Goal: Task Accomplishment & Management: Use online tool/utility

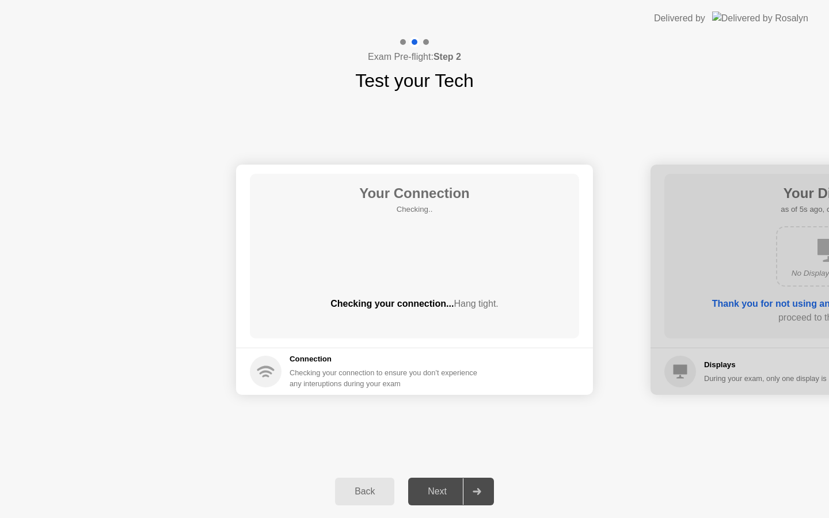
click at [442, 496] on div "Next" at bounding box center [437, 492] width 51 height 10
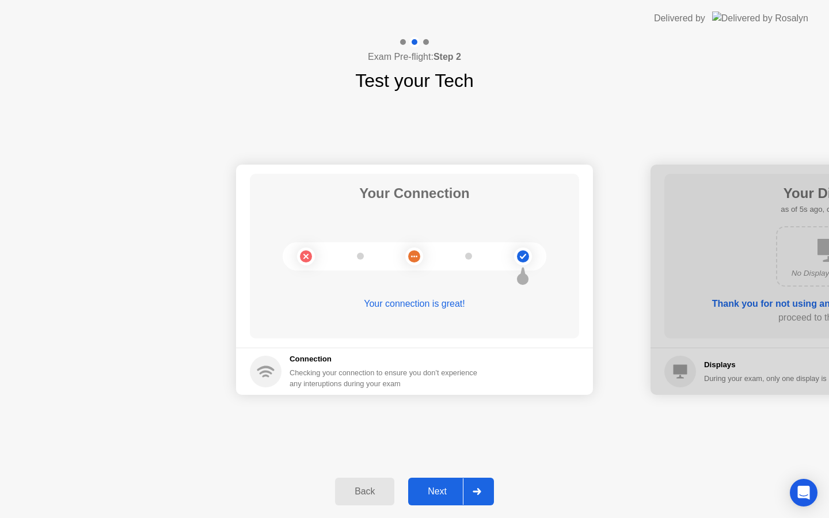
click at [447, 503] on button "Next" at bounding box center [451, 492] width 86 height 28
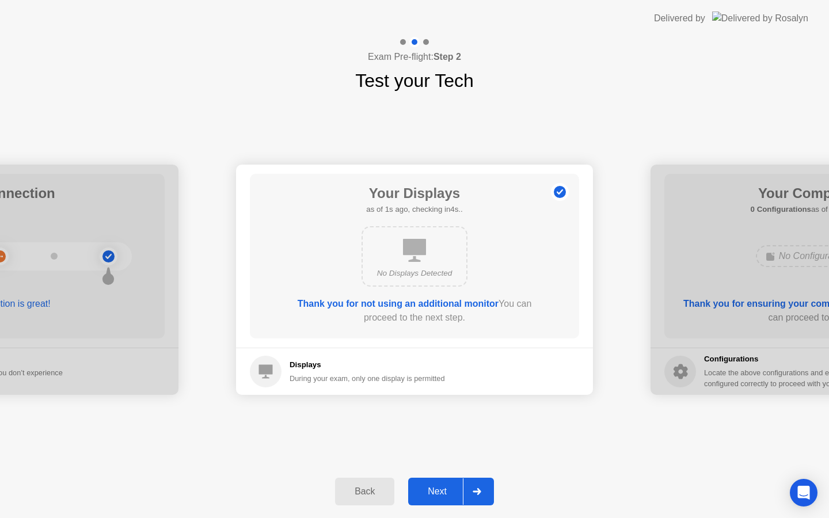
click at [447, 501] on button "Next" at bounding box center [451, 492] width 86 height 28
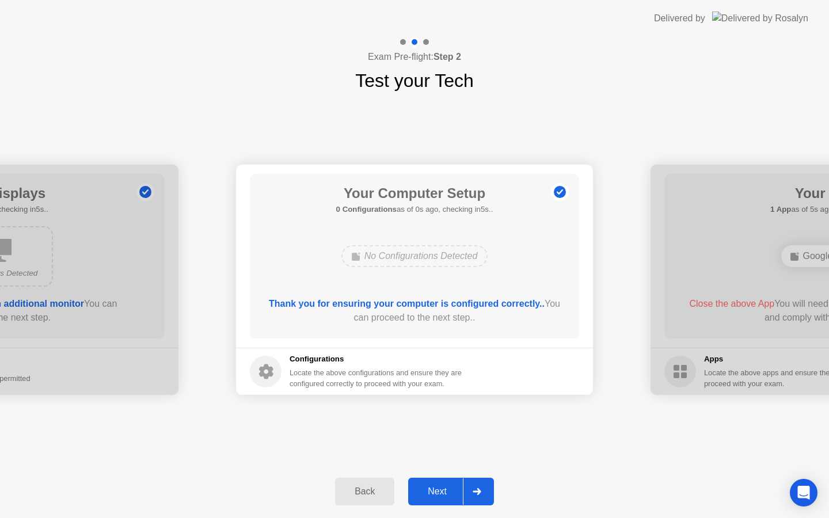
click at [447, 501] on button "Next" at bounding box center [451, 492] width 86 height 28
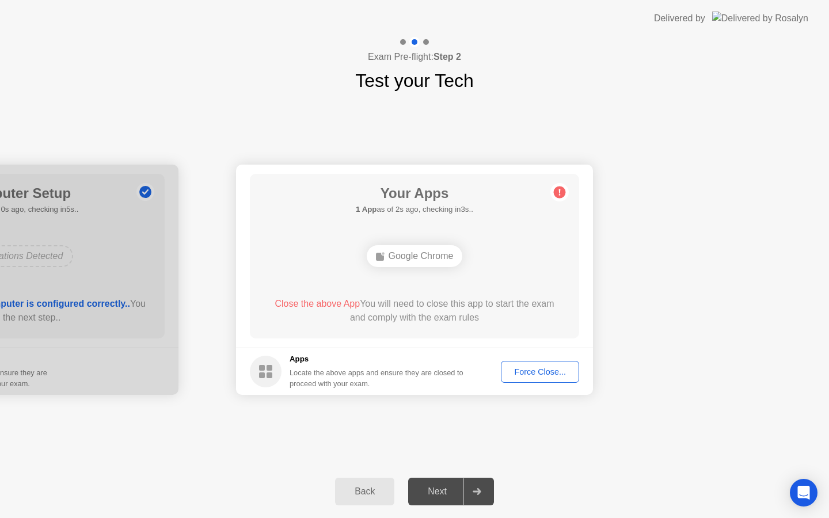
click at [537, 368] on div "Force Close..." at bounding box center [540, 371] width 70 height 9
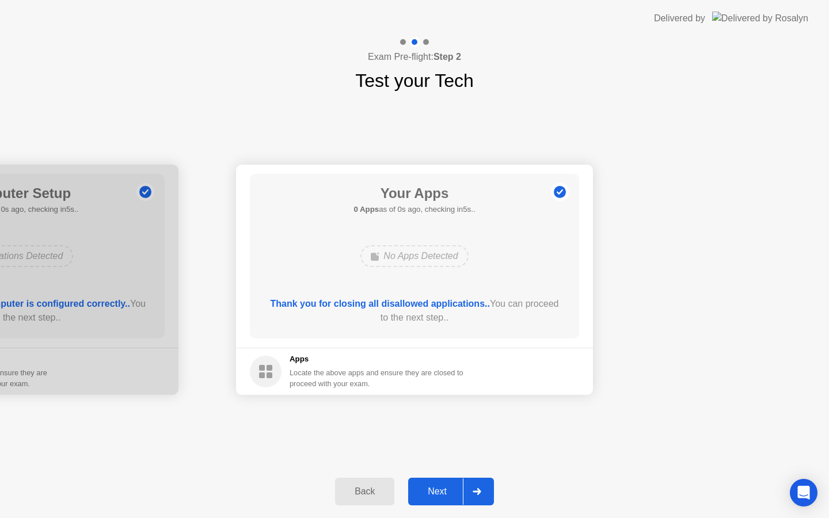
click at [450, 495] on div "Next" at bounding box center [437, 492] width 51 height 10
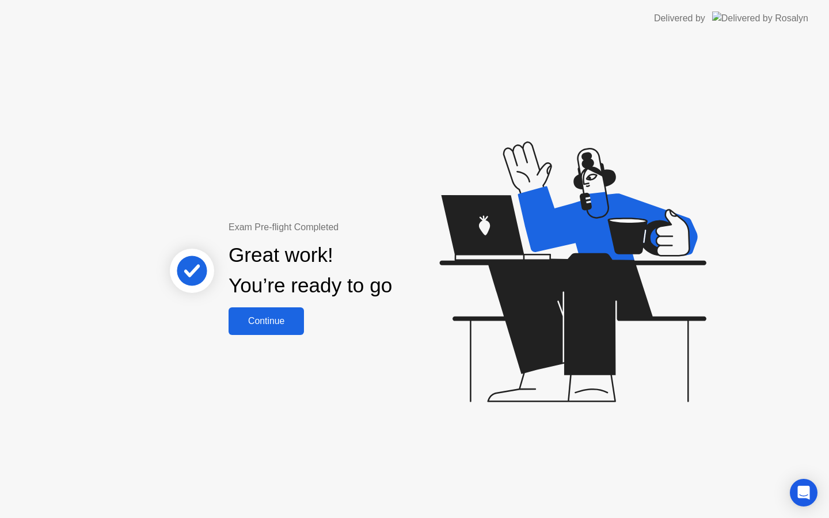
click at [265, 331] on button "Continue" at bounding box center [266, 321] width 75 height 28
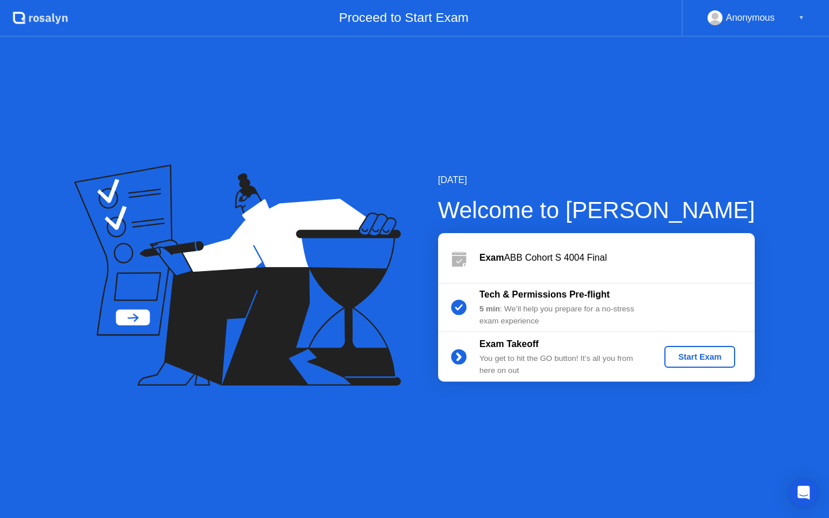
click at [677, 361] on div "Start Exam" at bounding box center [700, 356] width 62 height 9
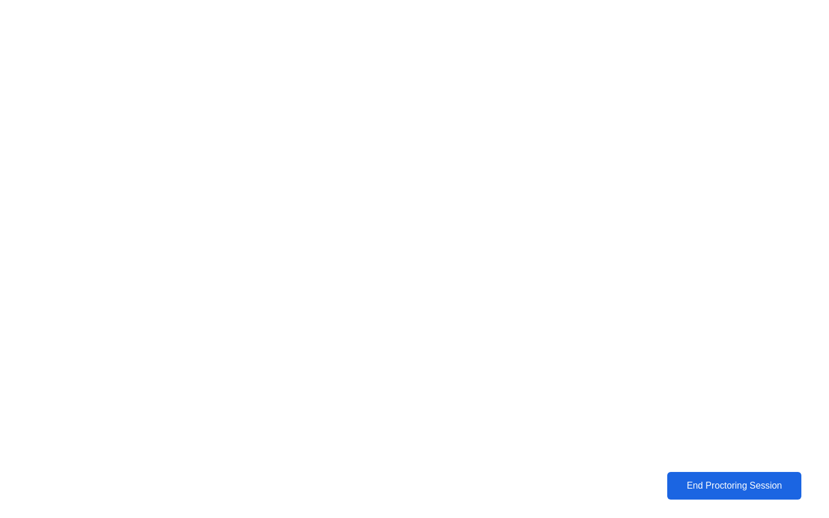
click at [740, 491] on div "End Proctoring Session" at bounding box center [734, 486] width 128 height 10
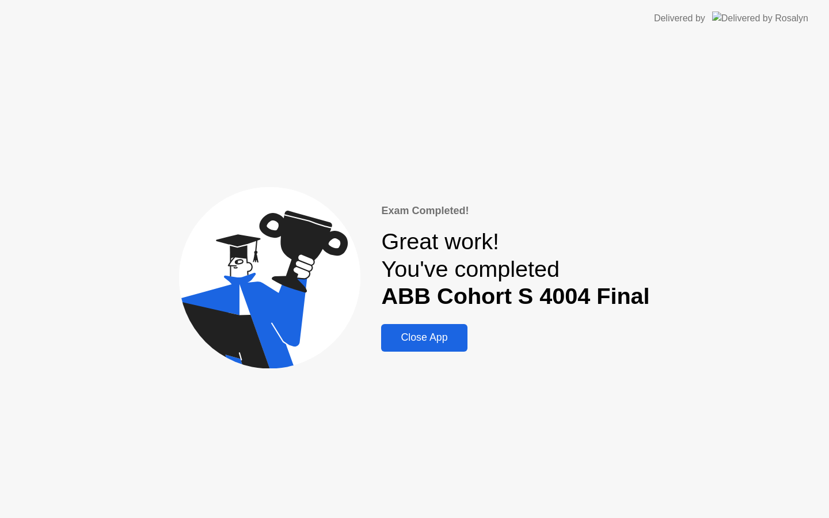
click at [439, 337] on div "Close App" at bounding box center [424, 338] width 79 height 12
